Goal: Task Accomplishment & Management: Manage account settings

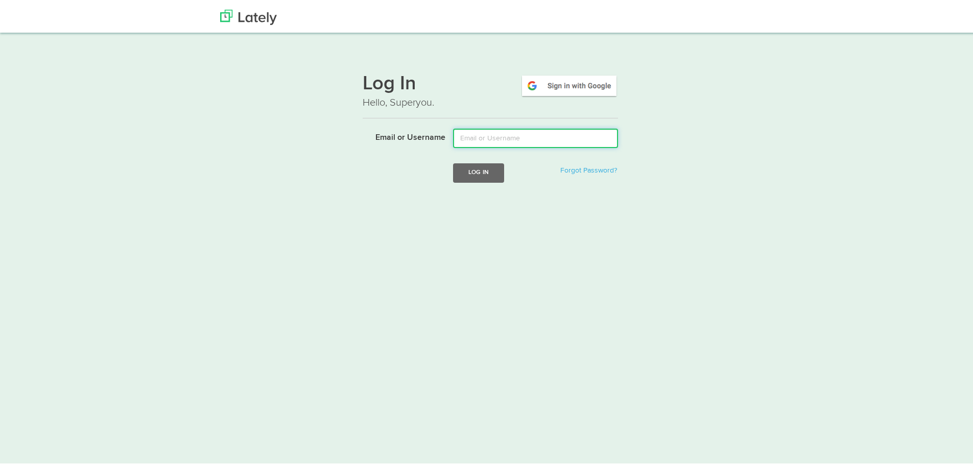
click at [479, 137] on input "Email or Username" at bounding box center [535, 136] width 165 height 19
type input "[EMAIL_ADDRESS][DOMAIN_NAME]"
click at [482, 173] on button "Log In" at bounding box center [478, 170] width 51 height 19
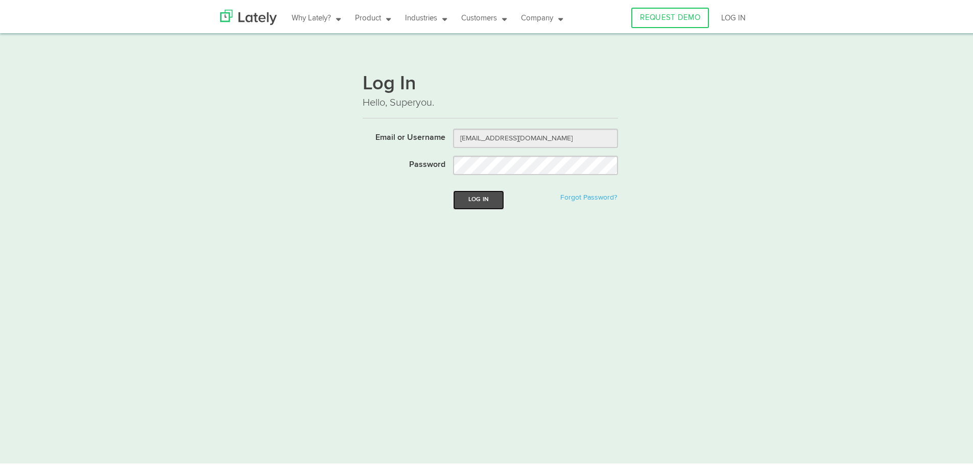
click at [473, 202] on button "Log In" at bounding box center [478, 198] width 51 height 19
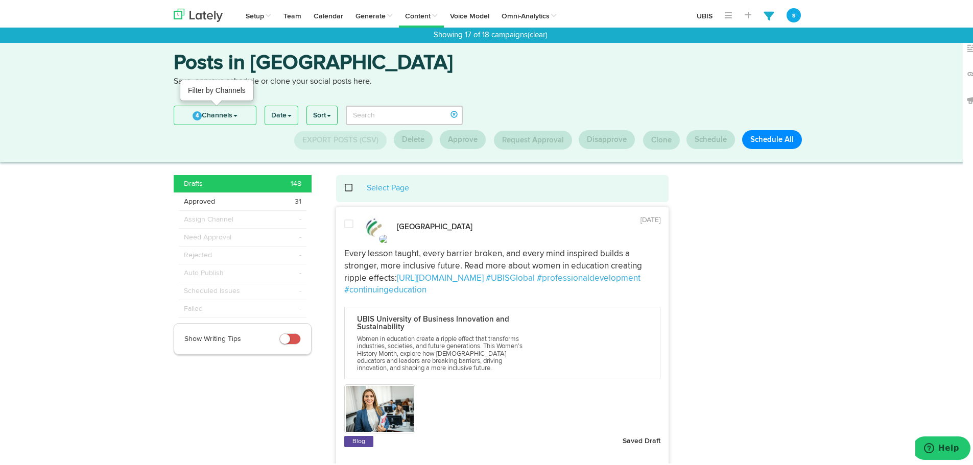
click at [212, 111] on link "4 Channels" at bounding box center [215, 113] width 82 height 18
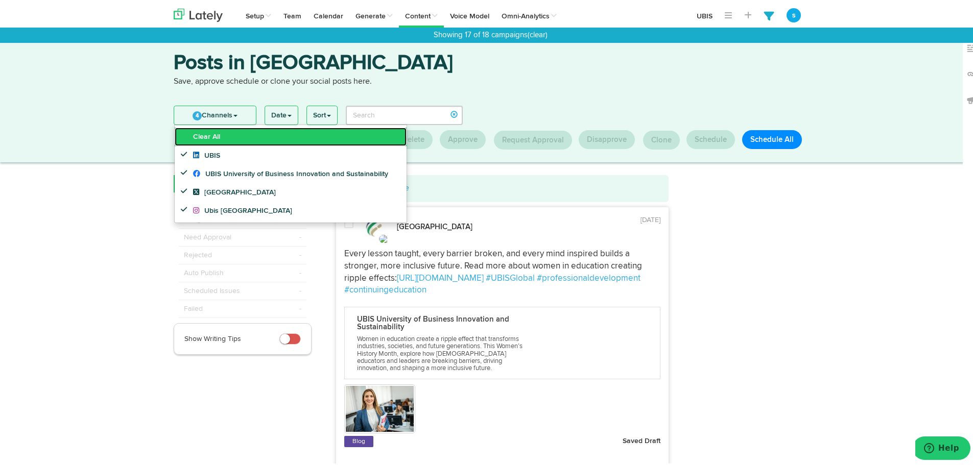
click at [212, 140] on link "Clear All" at bounding box center [291, 135] width 232 height 18
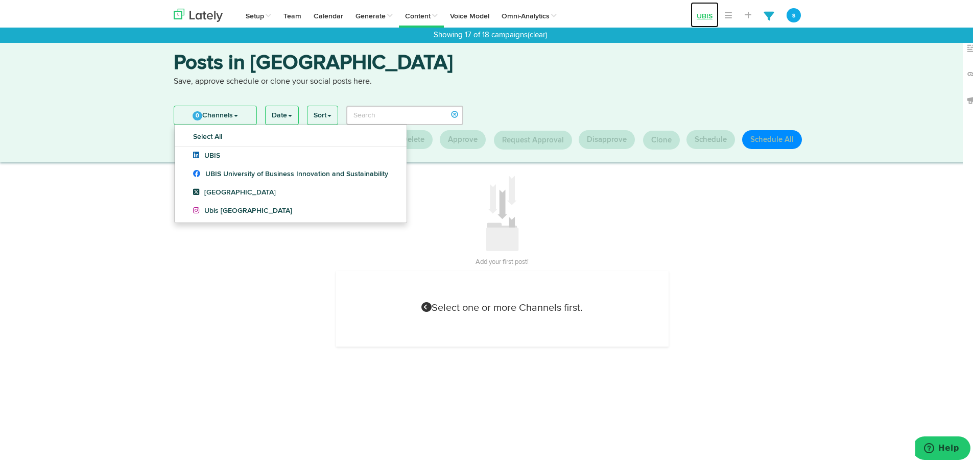
click at [706, 10] on link "UBIS" at bounding box center [705, 13] width 28 height 26
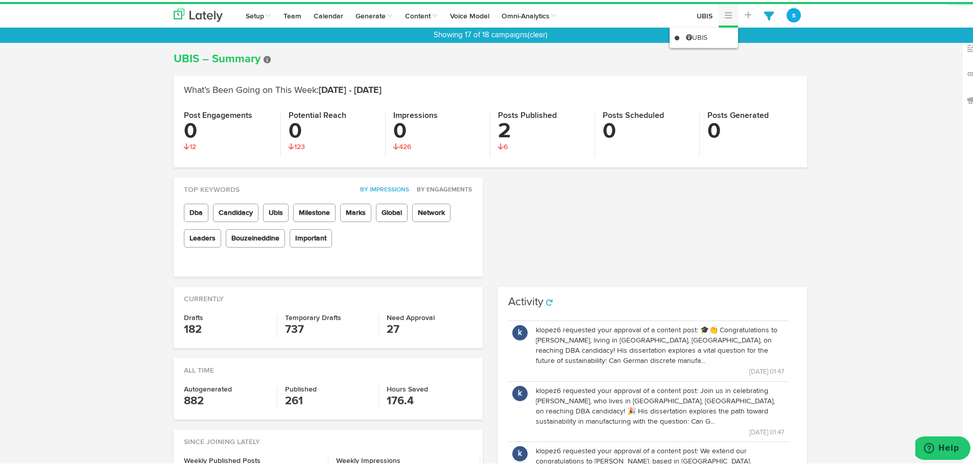
click at [725, 11] on span at bounding box center [728, 13] width 7 height 8
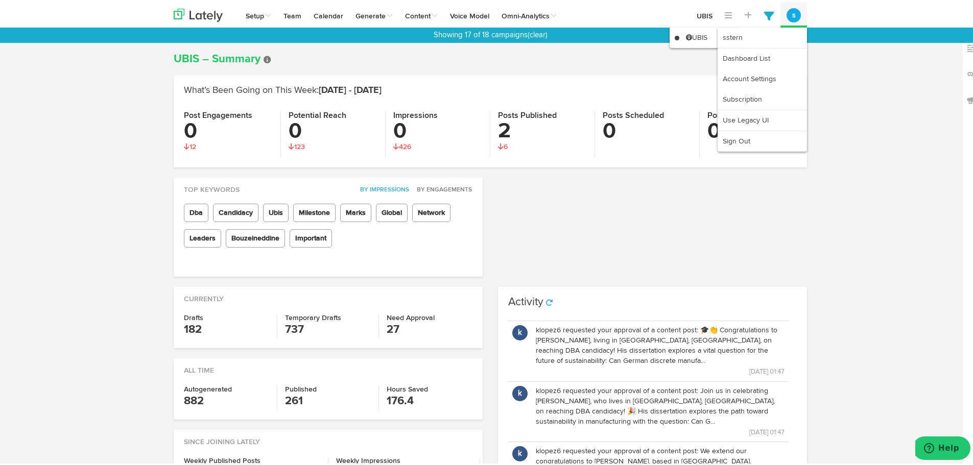
click at [787, 11] on button "s" at bounding box center [794, 13] width 14 height 14
click at [758, 53] on link "Dashboard List" at bounding box center [762, 56] width 89 height 20
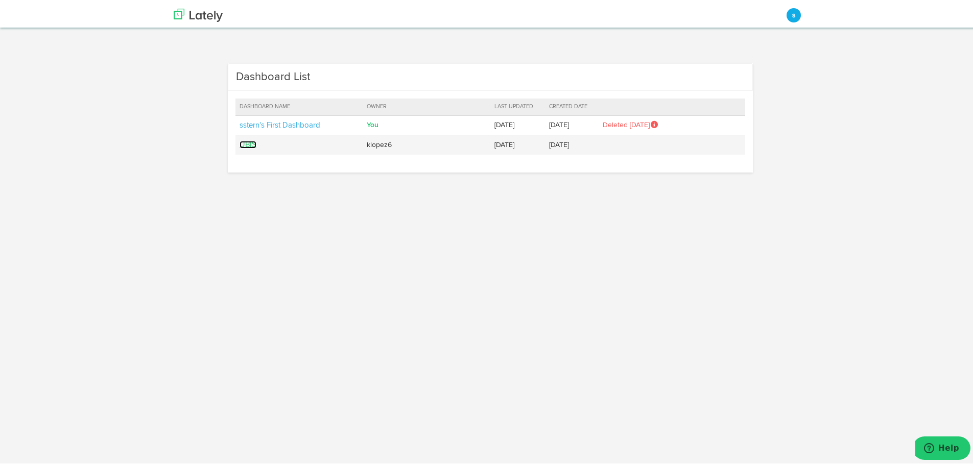
click at [245, 140] on link "UBIS" at bounding box center [248, 143] width 17 height 8
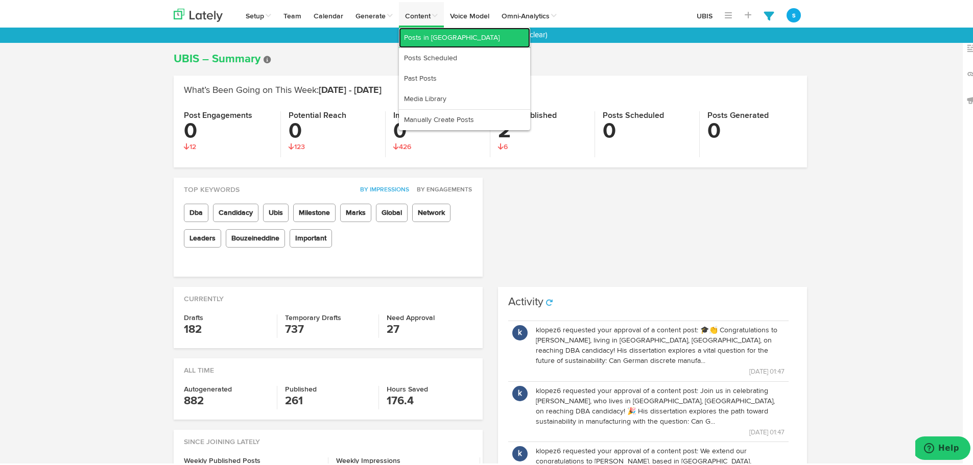
click at [416, 37] on link "Posts in [GEOGRAPHIC_DATA]" at bounding box center [464, 36] width 131 height 20
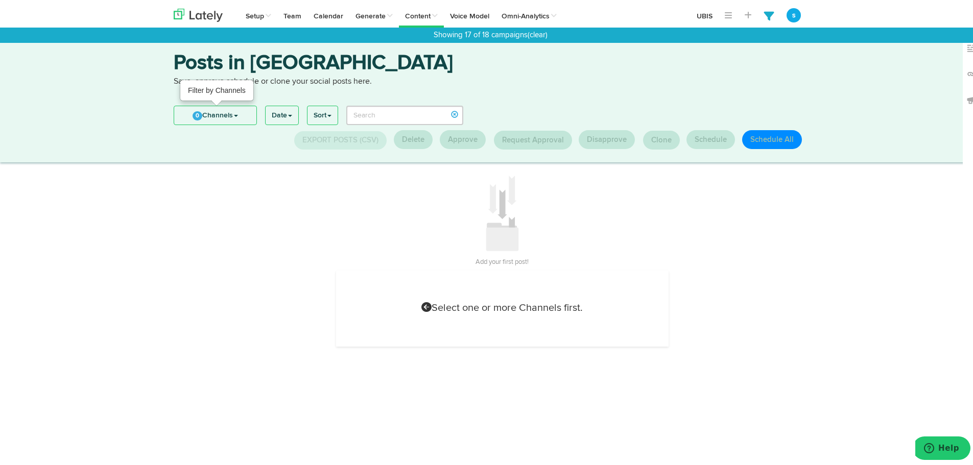
click at [204, 111] on link "0 Channels" at bounding box center [215, 113] width 82 height 18
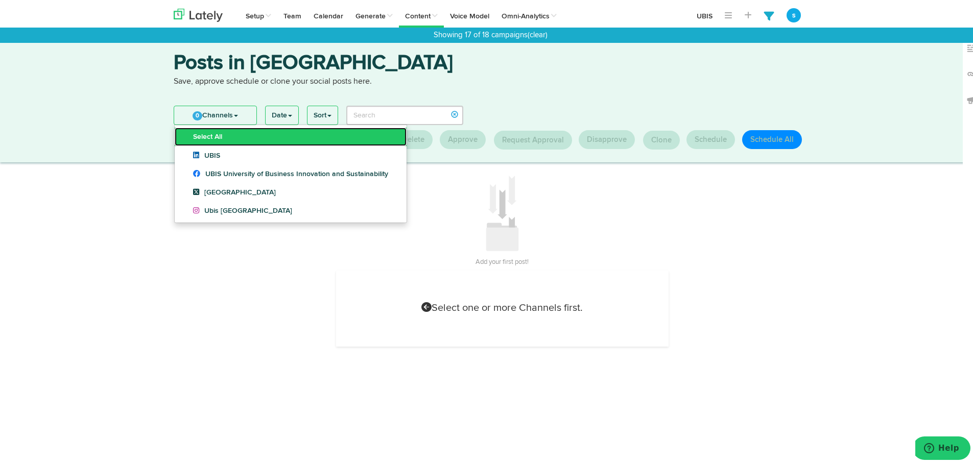
click at [205, 140] on link "Select All" at bounding box center [291, 135] width 232 height 18
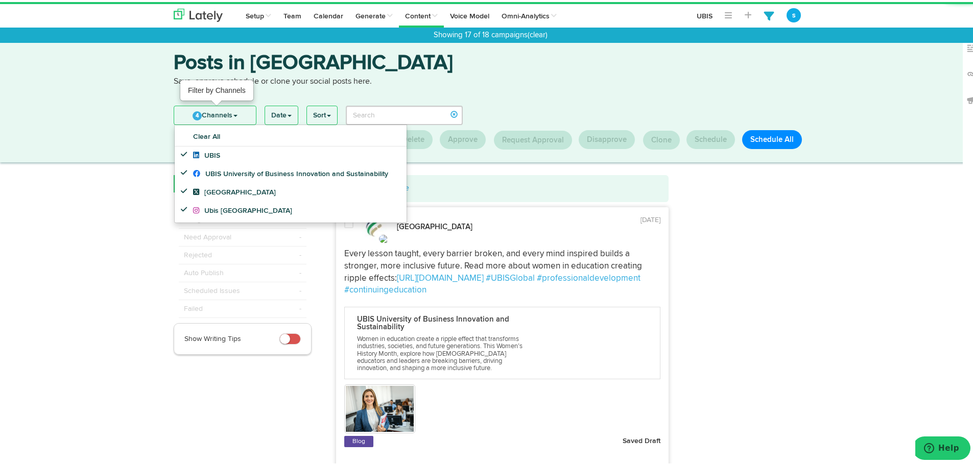
click at [203, 111] on link "4 Channels" at bounding box center [215, 113] width 82 height 18
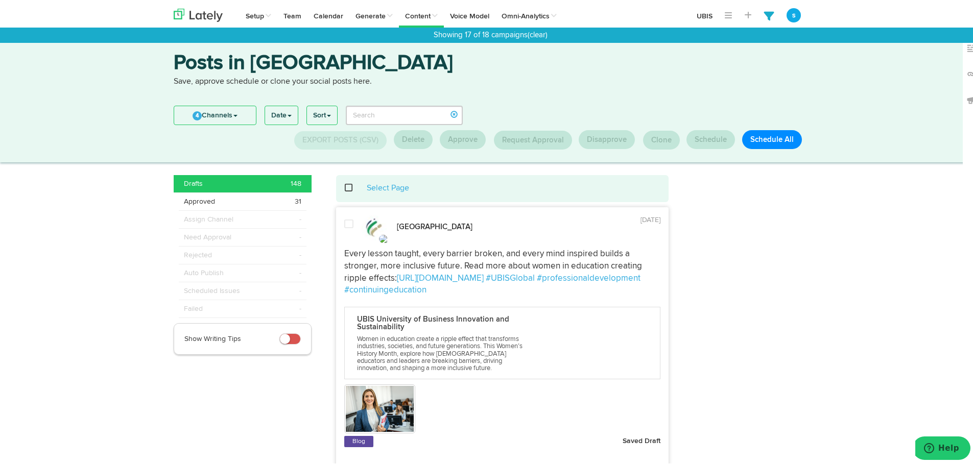
click at [196, 196] on span "Approved" at bounding box center [199, 200] width 31 height 10
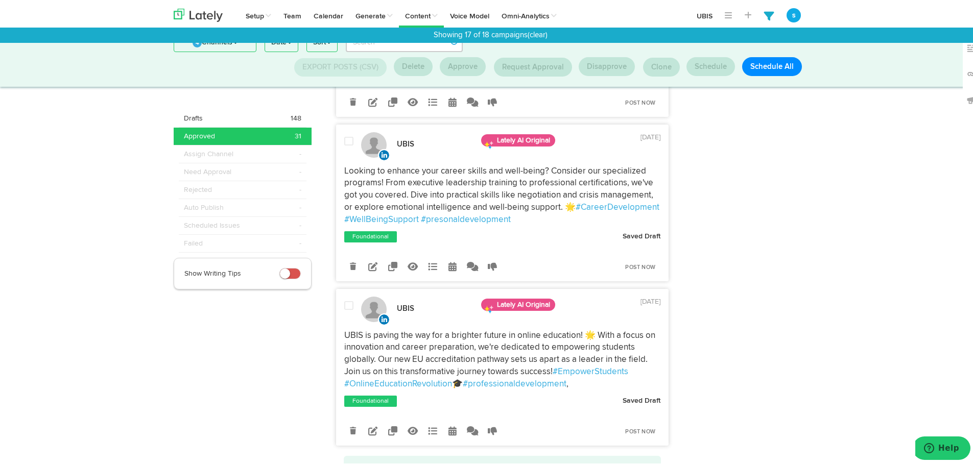
scroll to position [7381, 0]
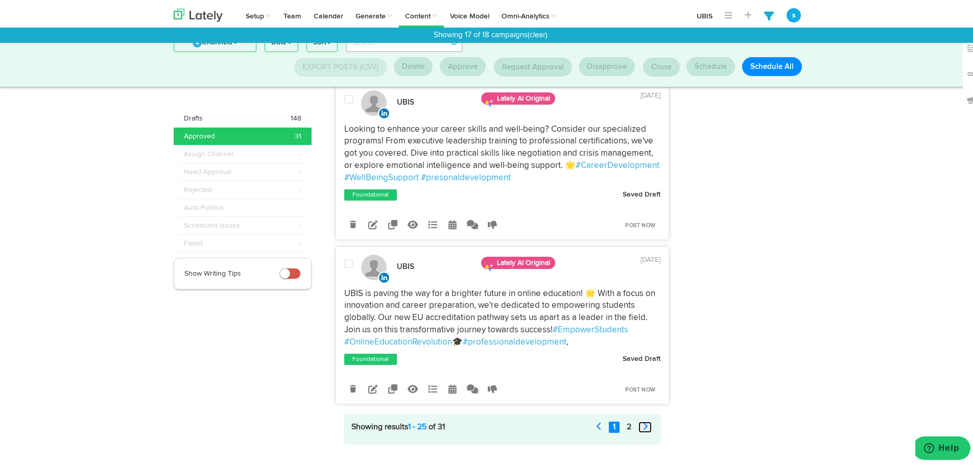
click at [644, 420] on icon at bounding box center [645, 424] width 5 height 8
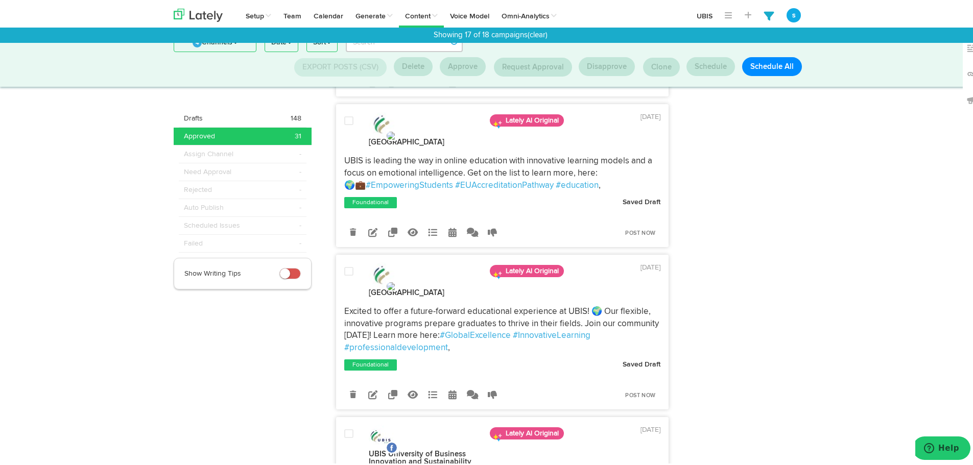
scroll to position [0, 0]
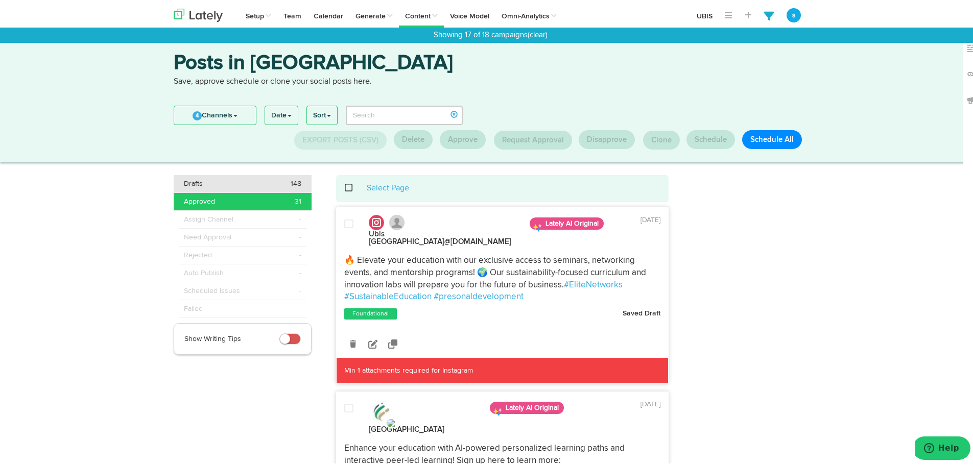
click at [195, 181] on span "Drafts" at bounding box center [193, 182] width 19 height 10
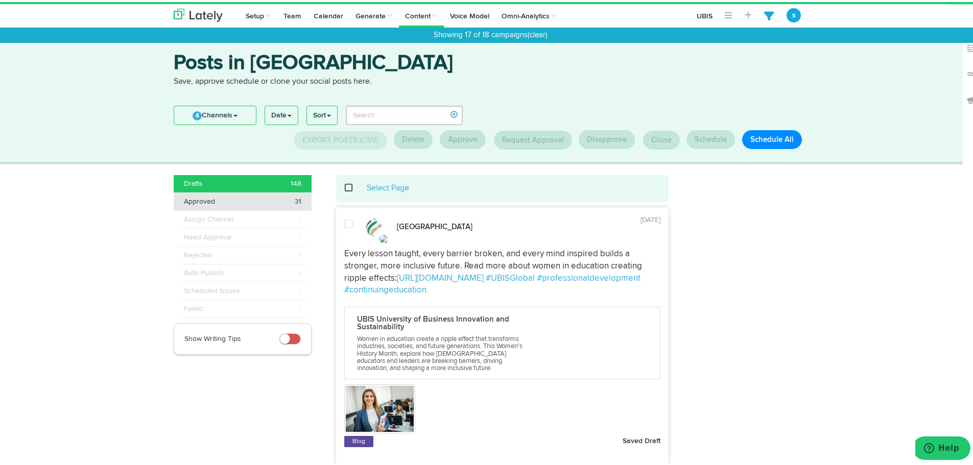
click at [198, 201] on span "Approved" at bounding box center [199, 200] width 31 height 10
